Goal: Task Accomplishment & Management: Use online tool/utility

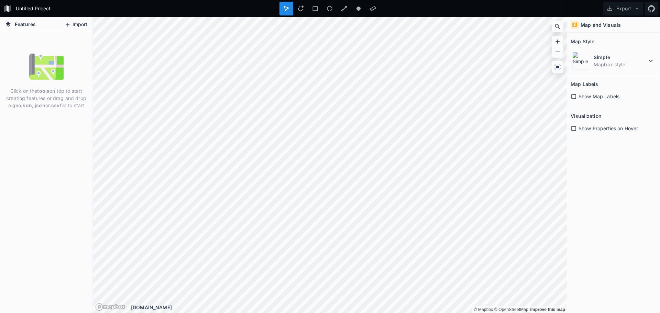
click at [78, 25] on button "Import" at bounding box center [76, 24] width 30 height 11
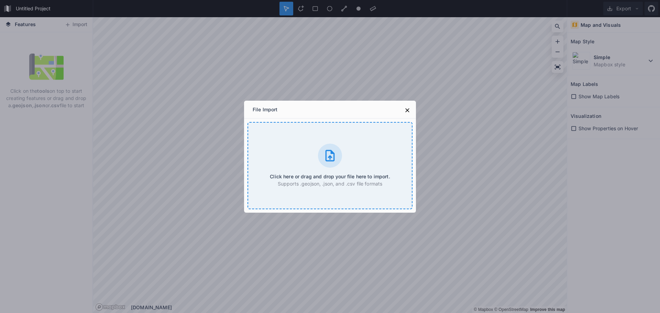
click at [323, 158] on icon at bounding box center [330, 156] width 14 height 14
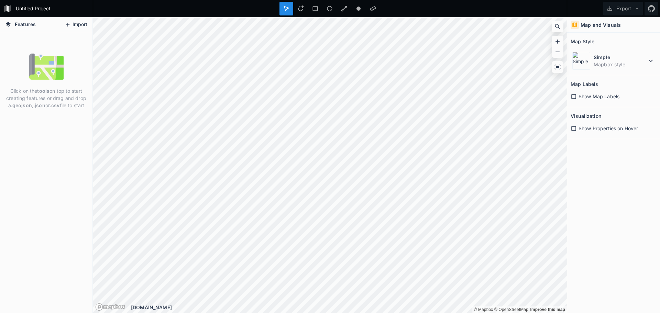
click at [79, 23] on button "Import" at bounding box center [76, 24] width 30 height 11
